Goal: Information Seeking & Learning: Stay updated

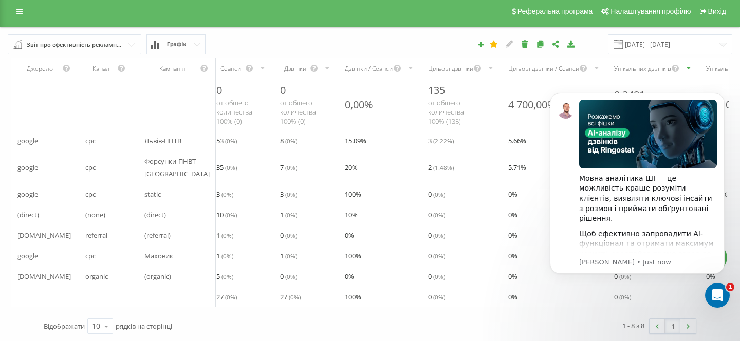
scroll to position [7, 0]
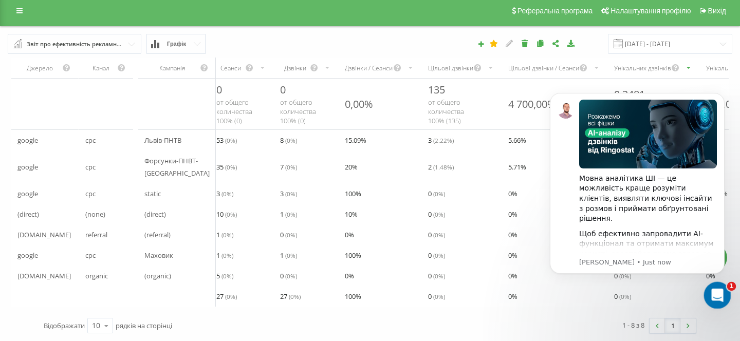
click at [724, 294] on div "Open Intercom Messenger" at bounding box center [716, 294] width 34 height 34
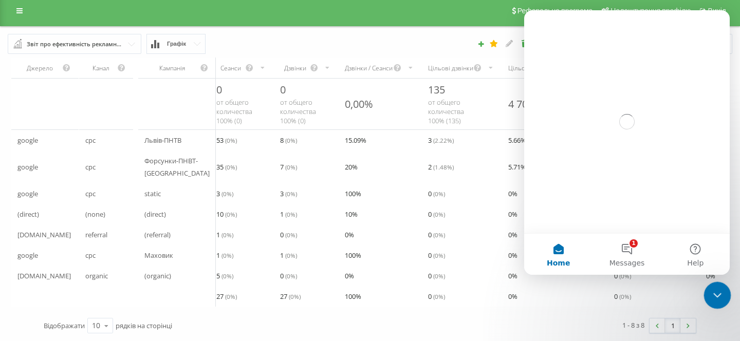
scroll to position [0, 0]
click at [724, 294] on div "Close Intercom Messenger" at bounding box center [715, 294] width 25 height 25
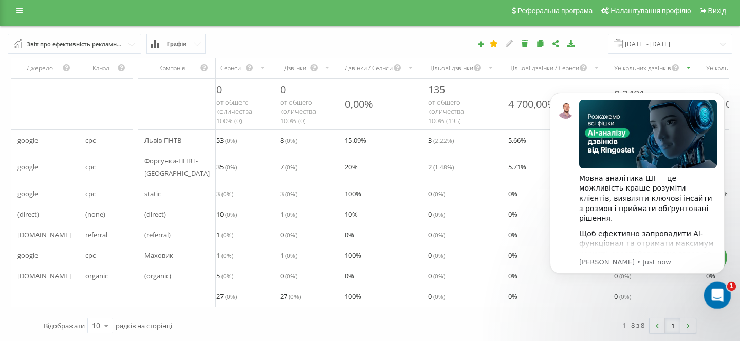
click at [715, 291] on icon "Open Intercom Messenger" at bounding box center [716, 294] width 17 height 17
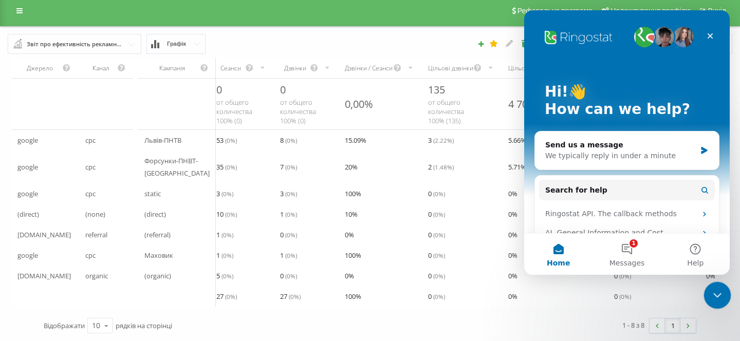
click at [715, 291] on icon "Close Intercom Messenger" at bounding box center [716, 294] width 12 height 12
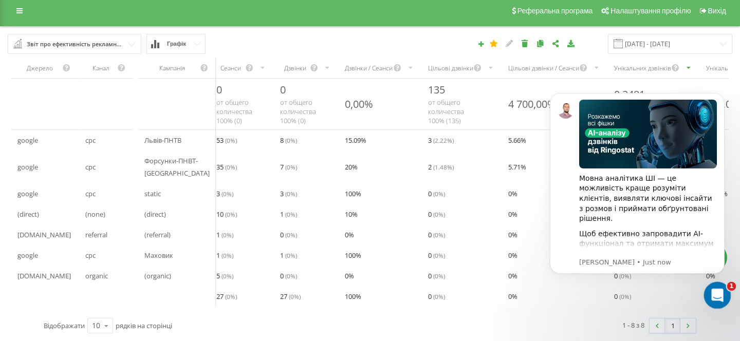
click at [715, 291] on icon "Open Intercom Messenger" at bounding box center [716, 294] width 17 height 17
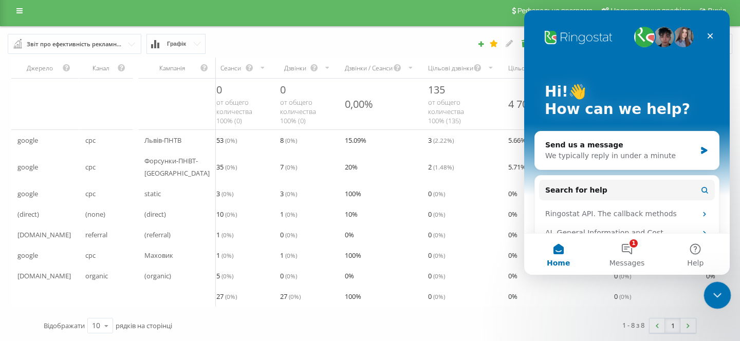
click at [715, 291] on icon "Close Intercom Messenger" at bounding box center [716, 294] width 12 height 12
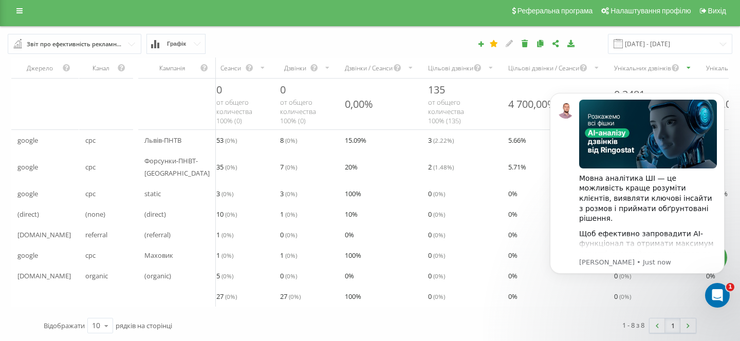
click at [588, 293] on body "Мовна аналітика ШІ — це можливість краще розуміти клієнтів, виявляти ключові ін…" at bounding box center [636, 196] width 197 height 228
click at [721, 98] on icon "Dismiss notification" at bounding box center [722, 96] width 6 height 6
